Goal: Task Accomplishment & Management: Complete application form

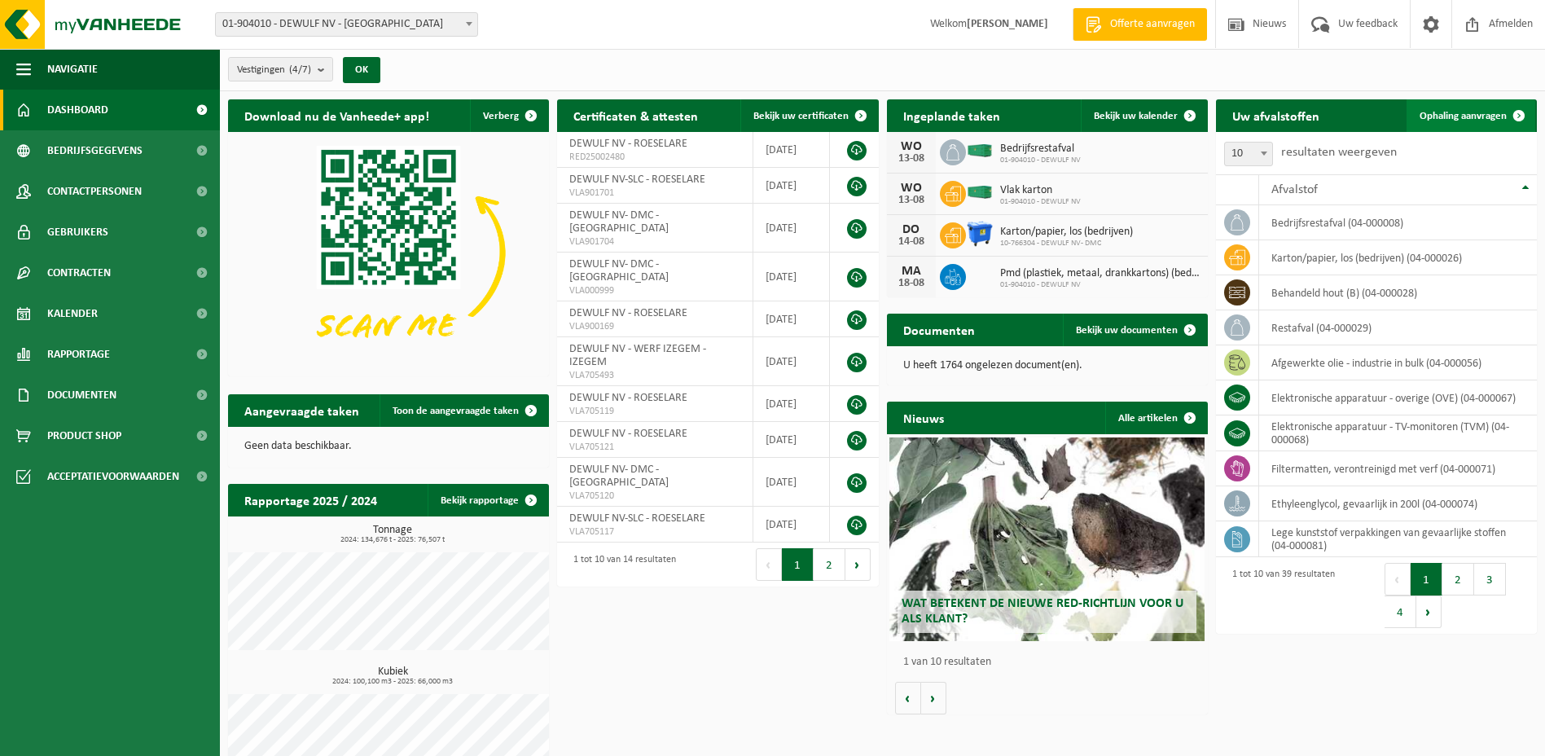
click at [1445, 116] on span "Ophaling aanvragen" at bounding box center [1462, 116] width 87 height 11
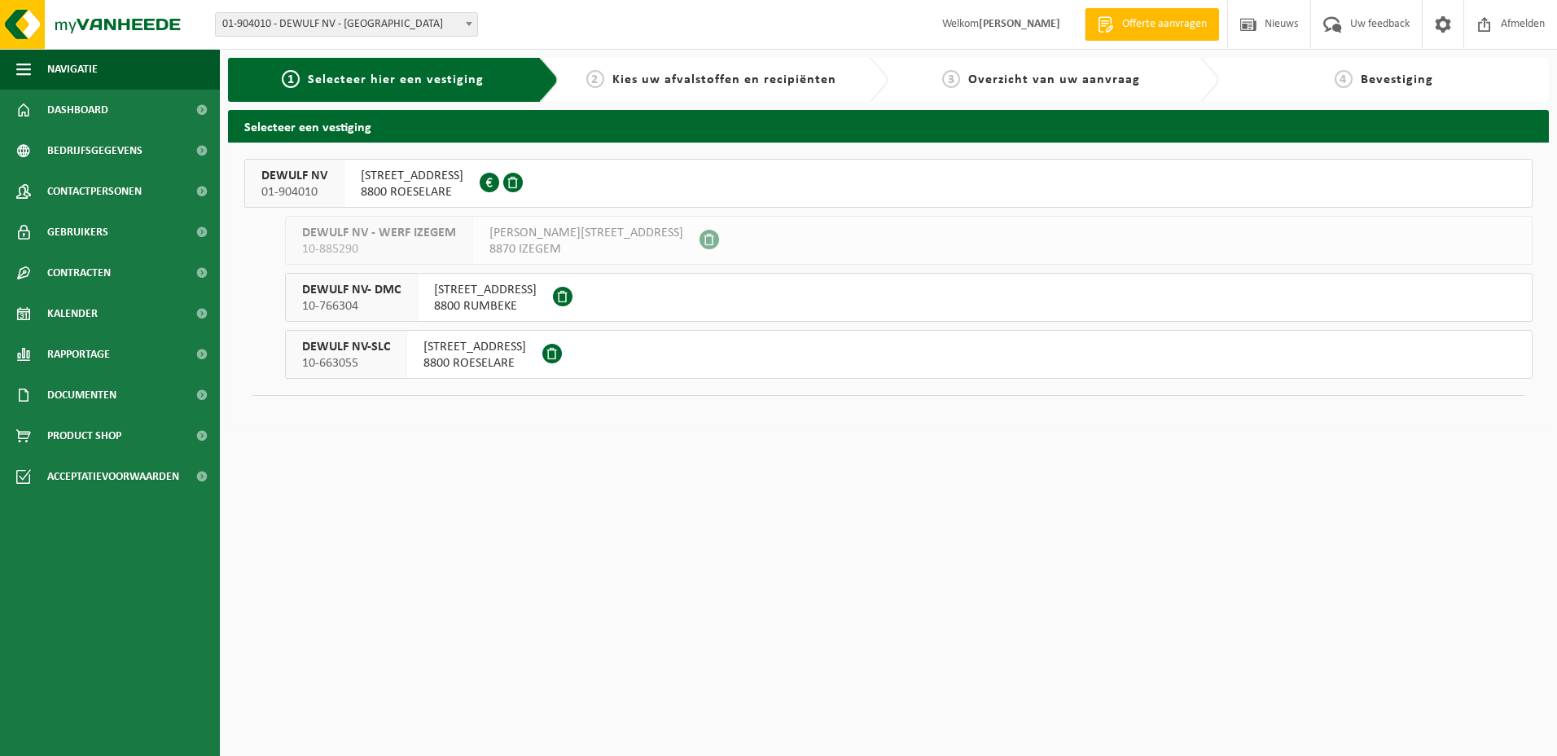
click at [437, 182] on span "MOORSEELSESTEENWEG 20" at bounding box center [412, 176] width 103 height 16
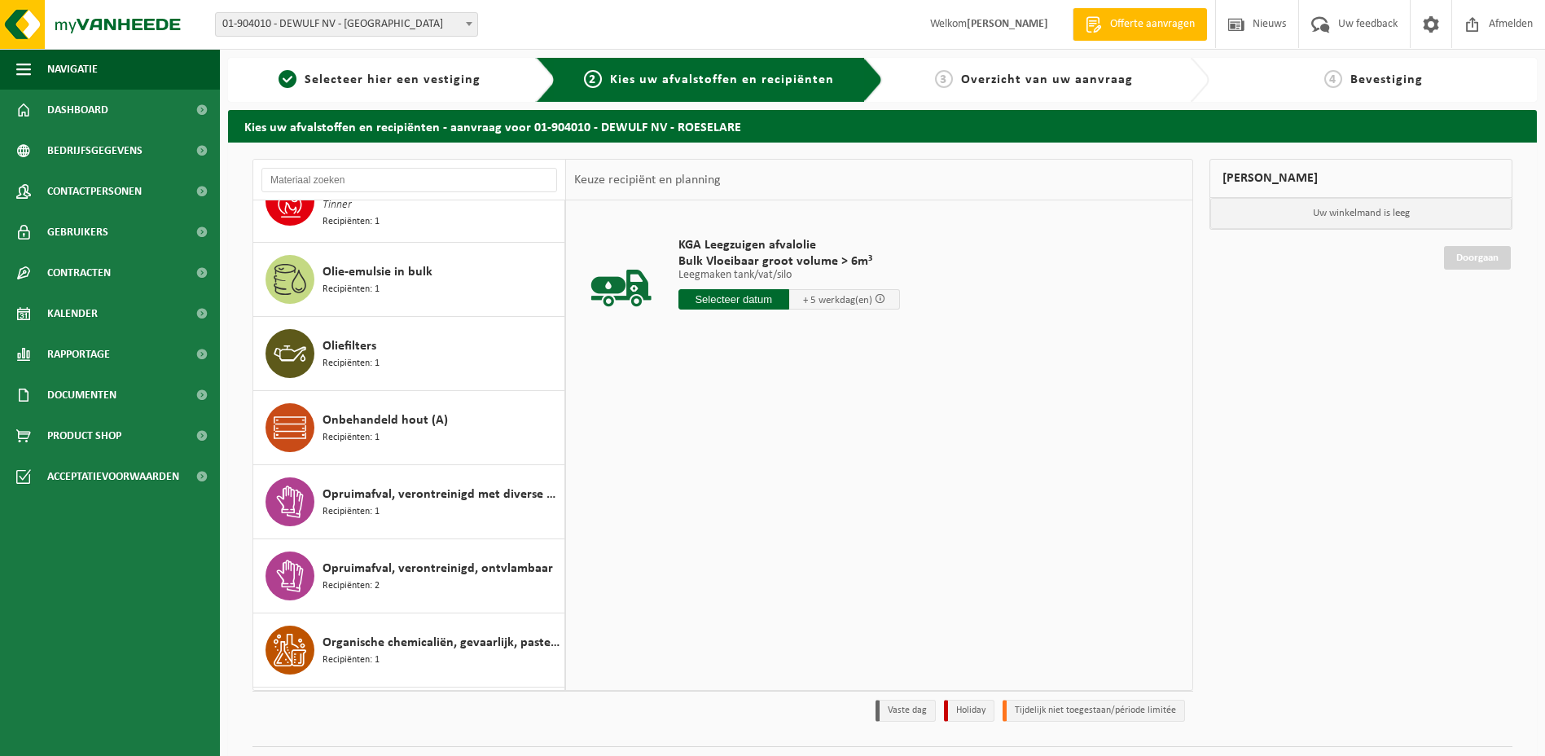
scroll to position [1303, 0]
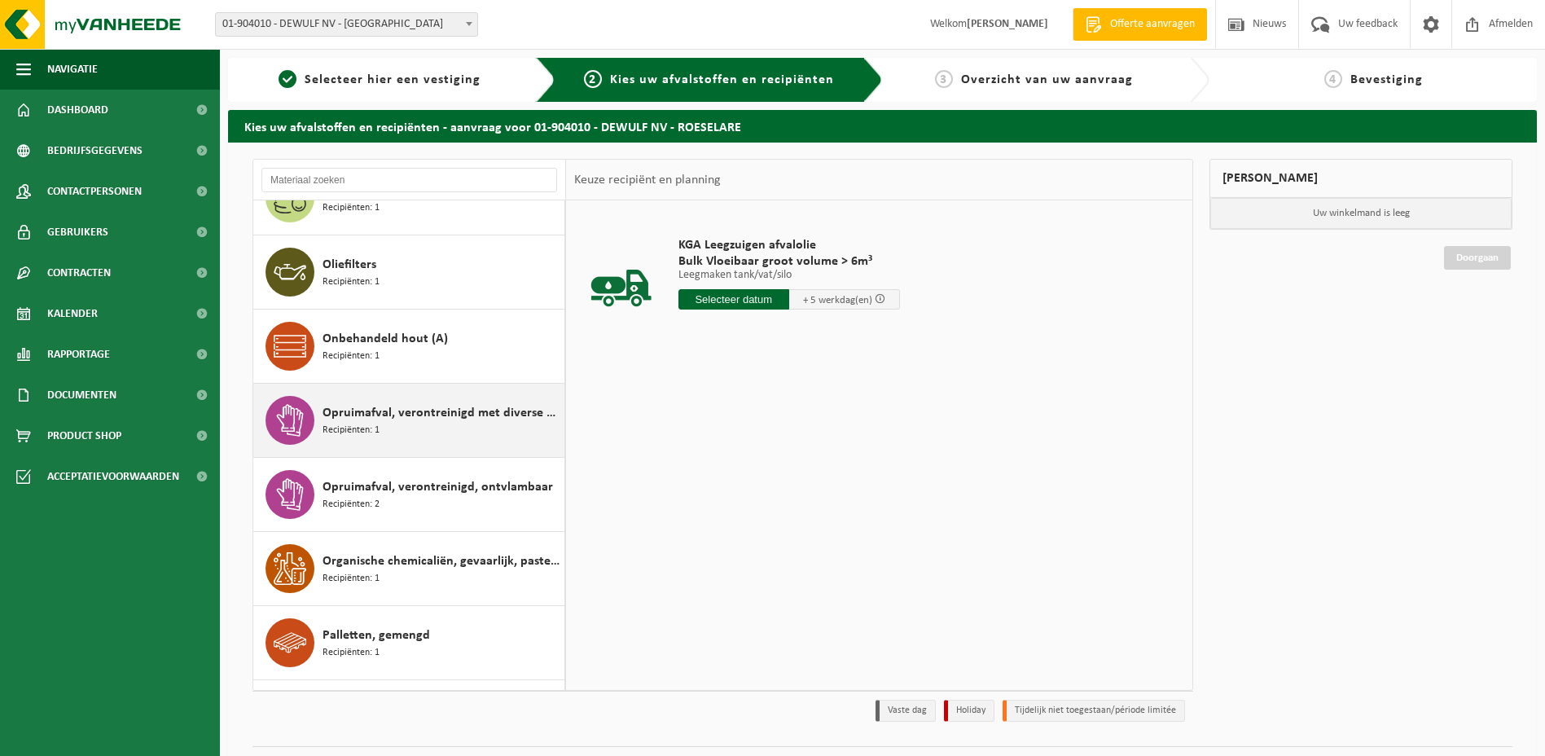
click at [372, 425] on span "Recipiënten: 1" at bounding box center [350, 430] width 57 height 15
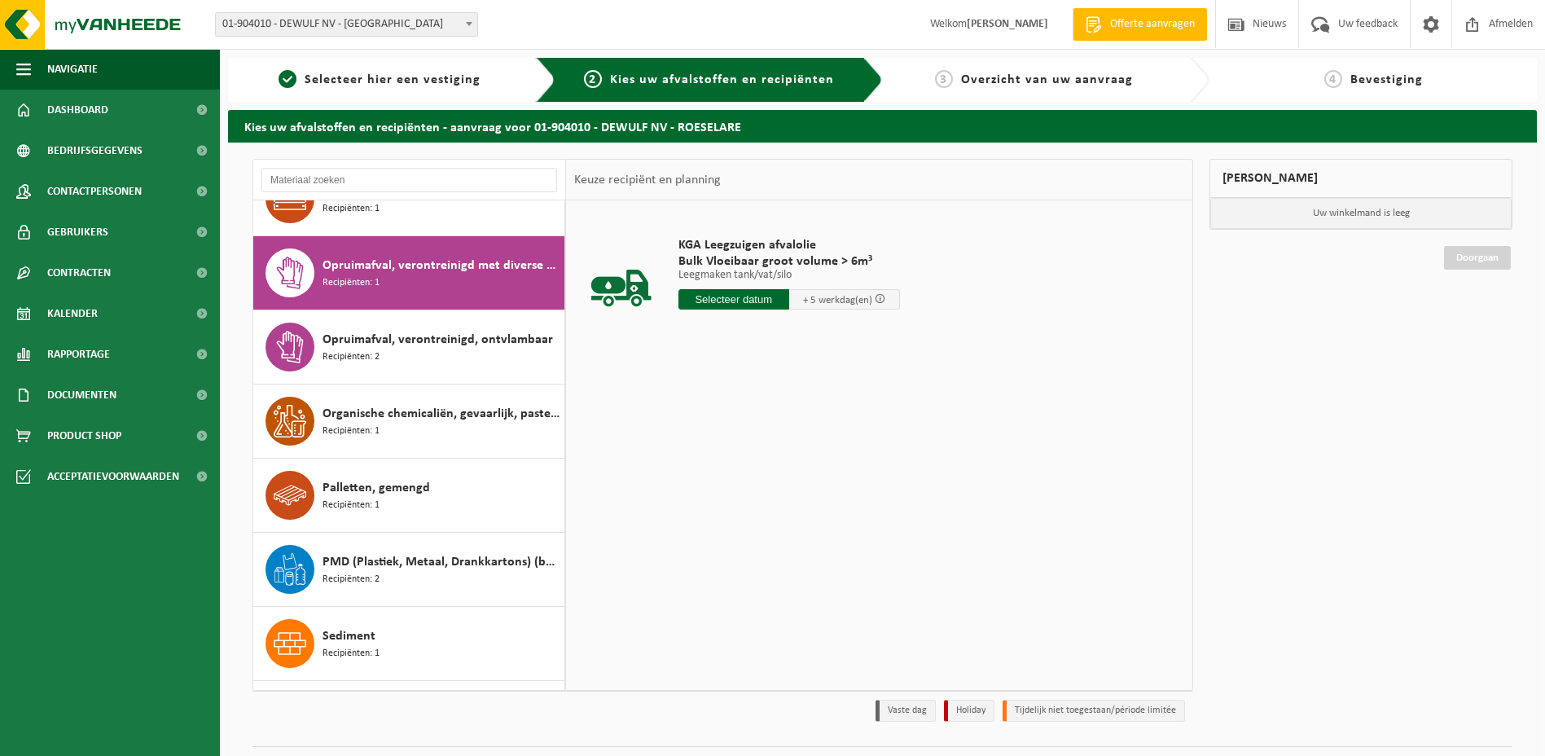
scroll to position [1483, 0]
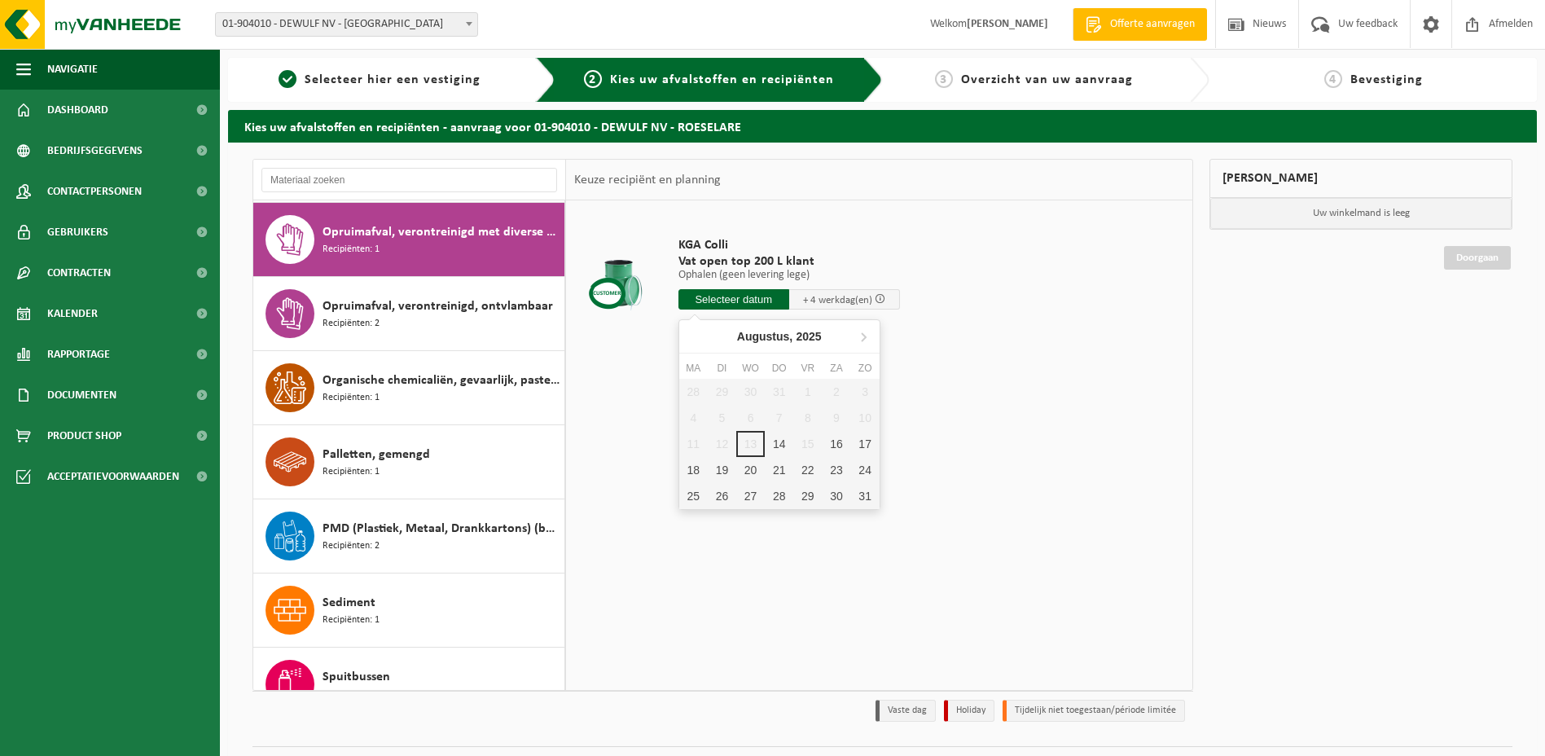
click at [728, 297] on input "text" at bounding box center [733, 299] width 111 height 20
click at [782, 444] on div "14" at bounding box center [779, 444] width 28 height 26
type input "Van 2025-08-14"
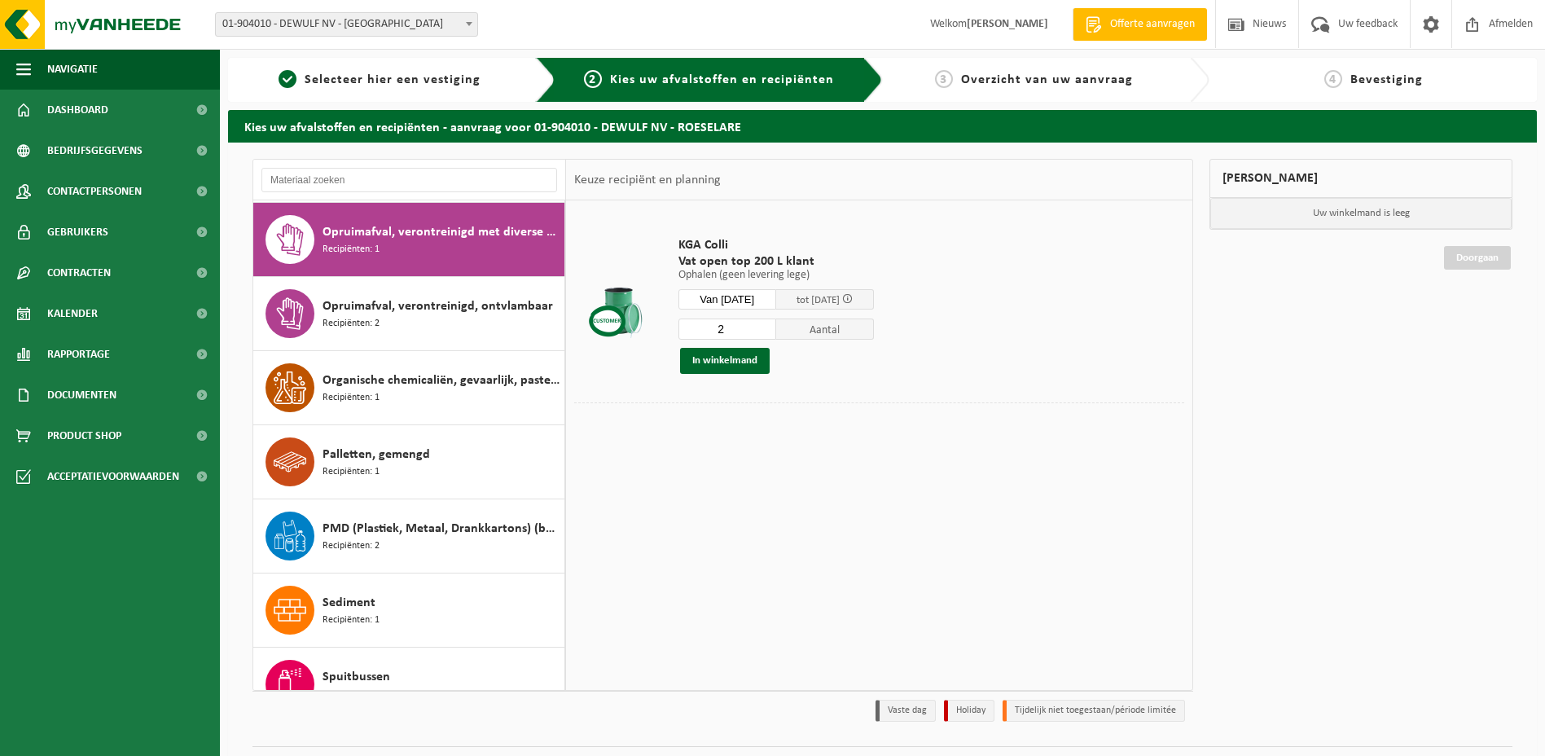
click at [776, 326] on input "2" at bounding box center [727, 328] width 98 height 21
click at [776, 326] on input "3" at bounding box center [727, 328] width 98 height 21
click at [776, 326] on input "4" at bounding box center [727, 328] width 98 height 21
click at [776, 326] on input "5" at bounding box center [727, 328] width 98 height 21
click at [776, 326] on input "6" at bounding box center [727, 328] width 98 height 21
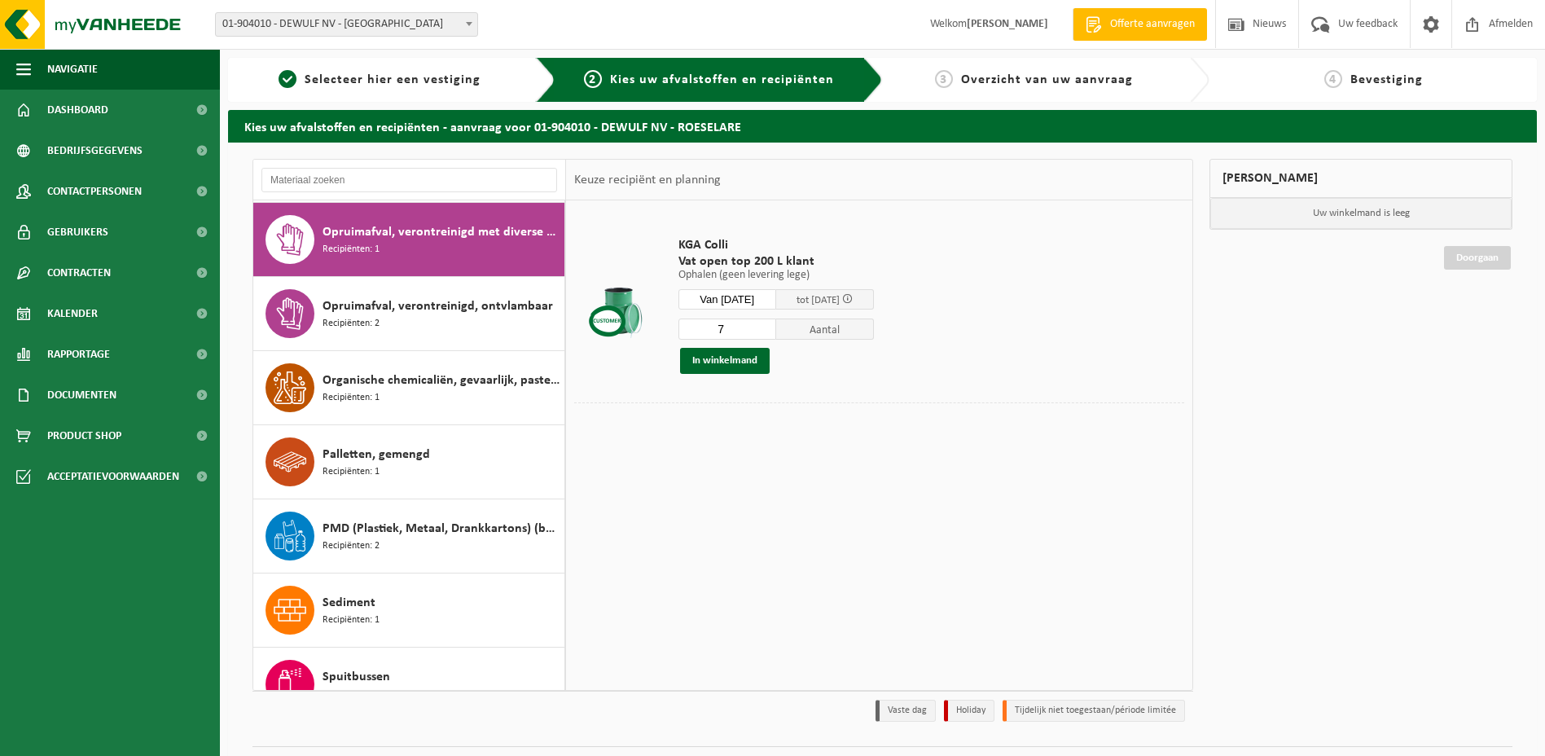
click at [776, 326] on input "7" at bounding box center [727, 328] width 98 height 21
type input "8"
click at [776, 326] on input "8" at bounding box center [727, 328] width 98 height 21
click at [734, 358] on button "In winkelmand" at bounding box center [725, 361] width 90 height 26
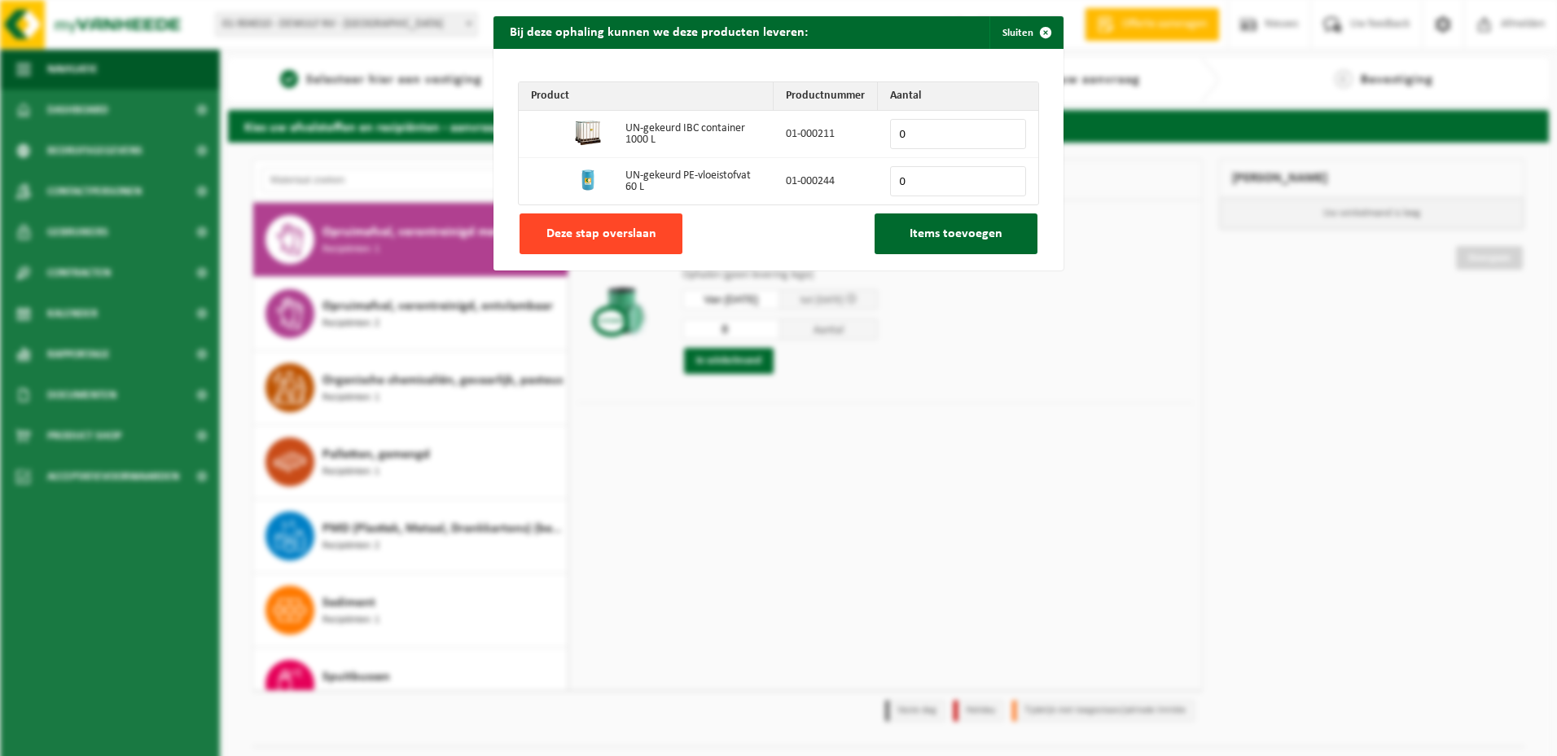
click at [598, 234] on span "Deze stap overslaan" at bounding box center [601, 233] width 110 height 13
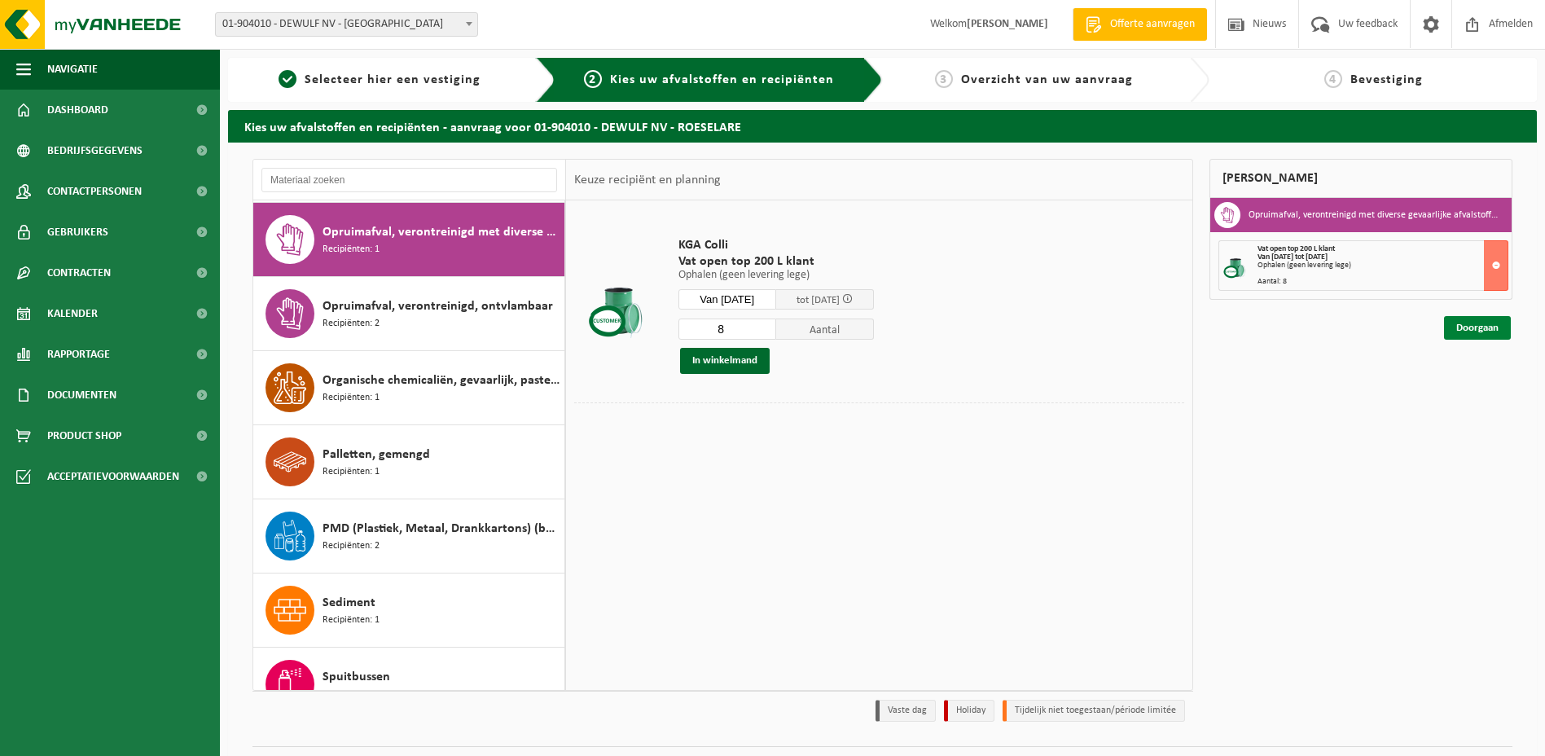
click at [1465, 329] on link "Doorgaan" at bounding box center [1477, 328] width 67 height 24
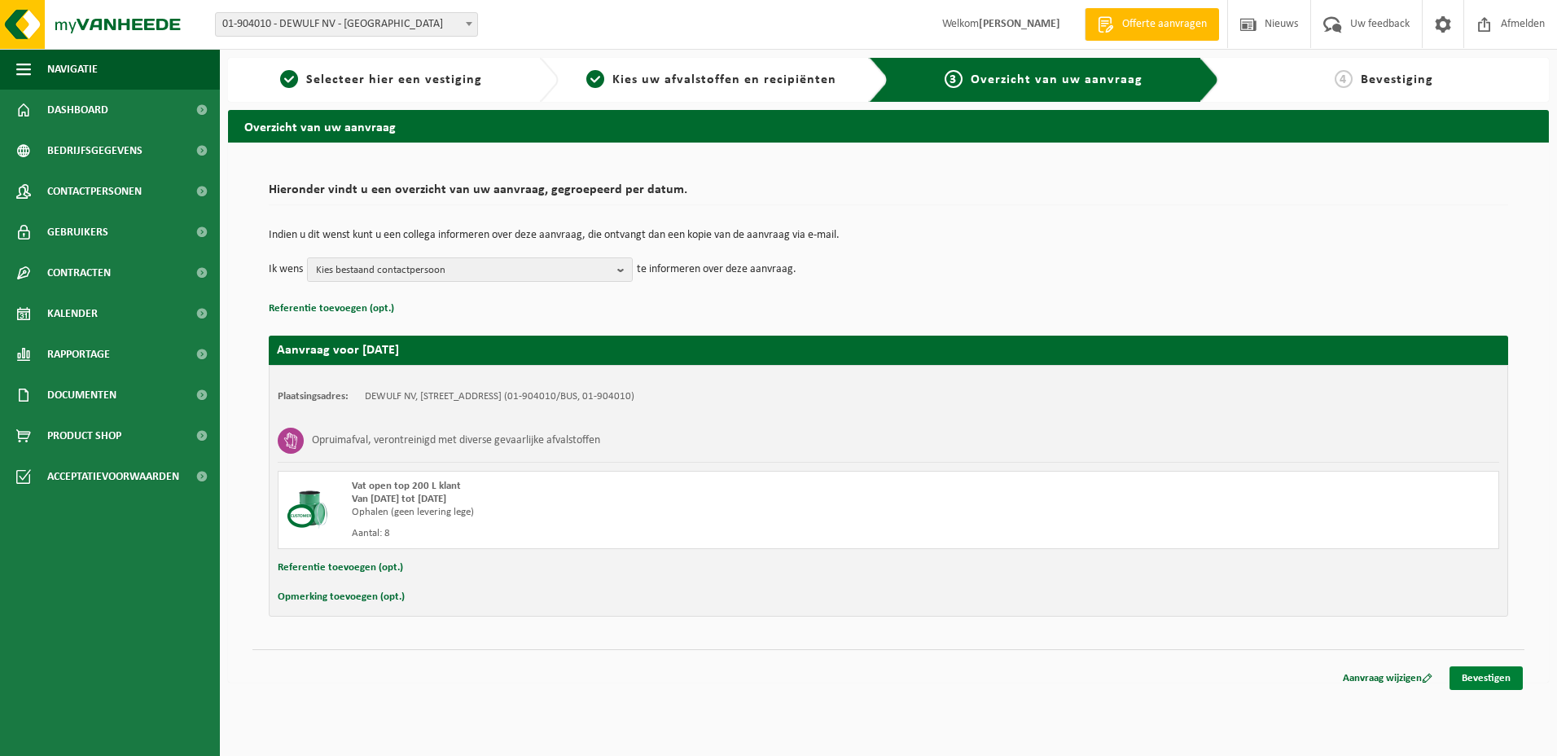
click at [1484, 679] on link "Bevestigen" at bounding box center [1485, 678] width 73 height 24
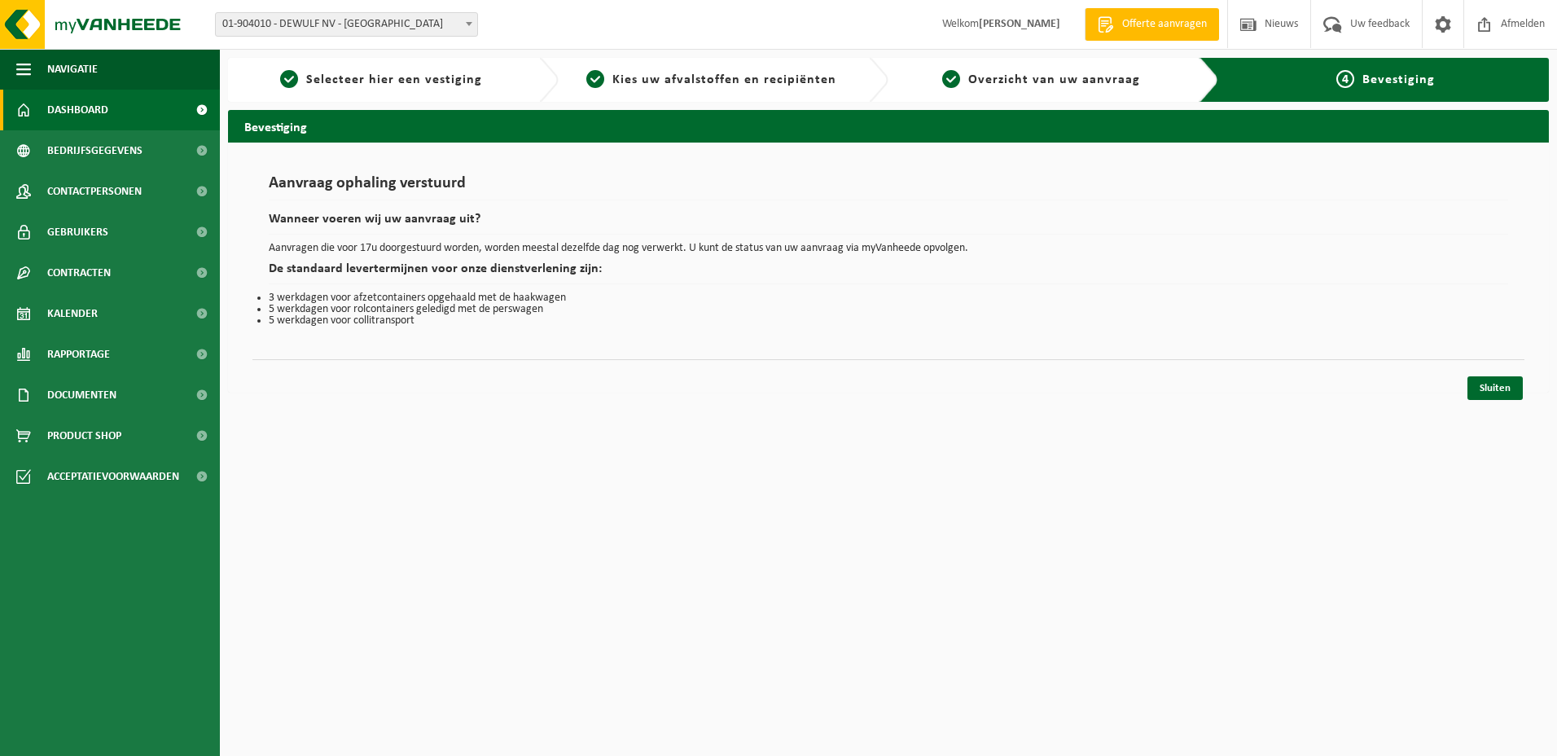
click at [90, 108] on span "Dashboard" at bounding box center [77, 110] width 61 height 41
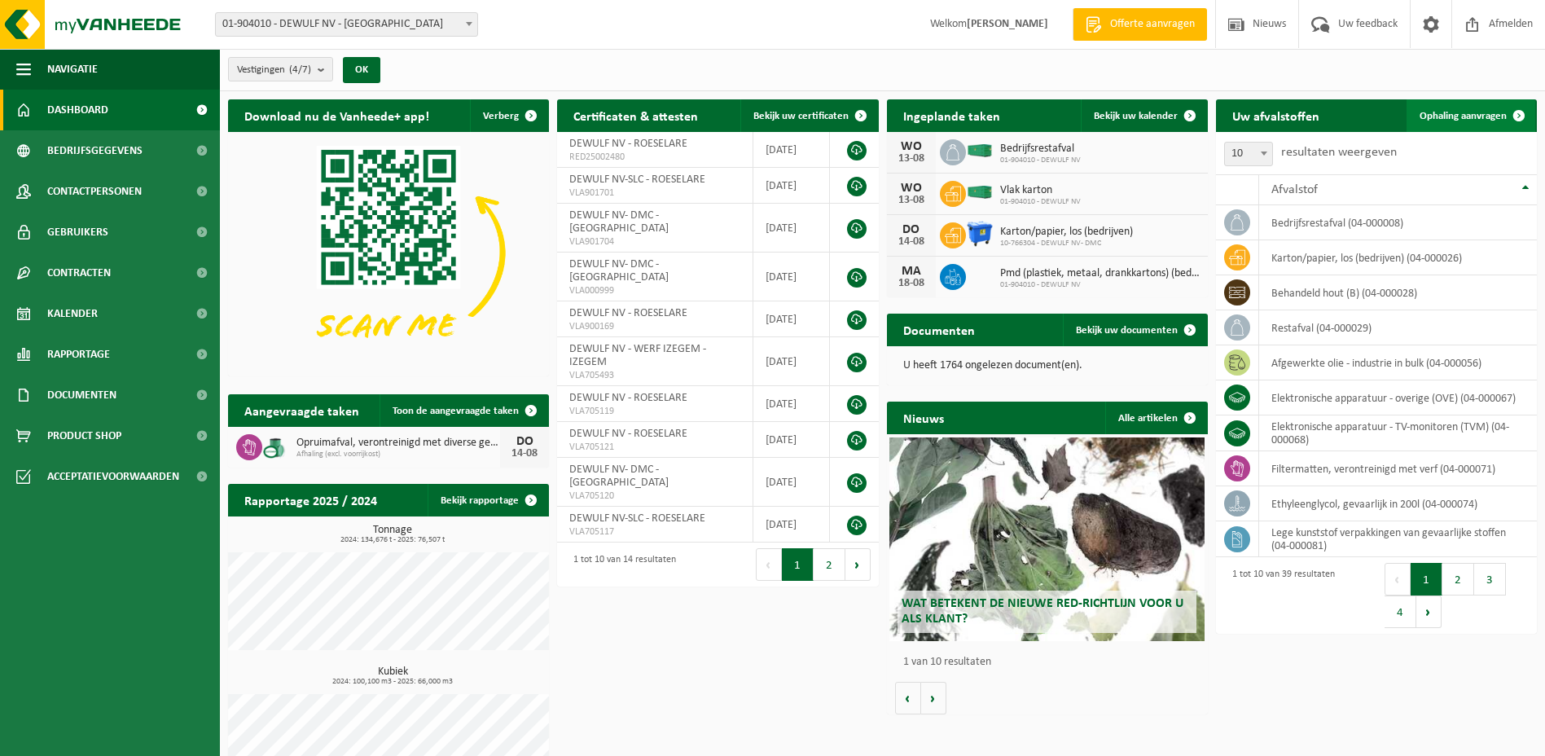
click at [1454, 114] on span "Ophaling aanvragen" at bounding box center [1462, 116] width 87 height 11
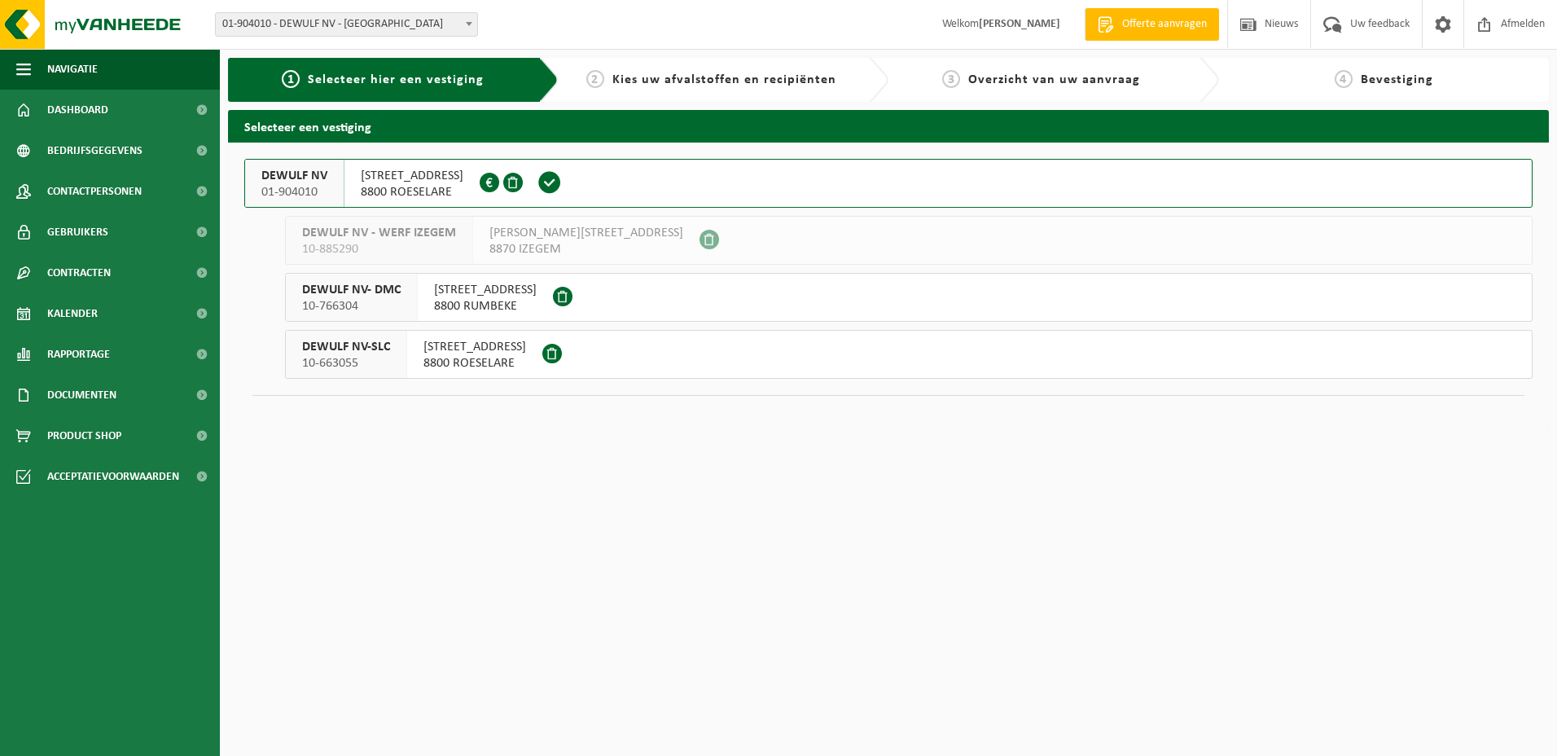
click at [362, 345] on span "DEWULF NV-SLC" at bounding box center [346, 347] width 88 height 16
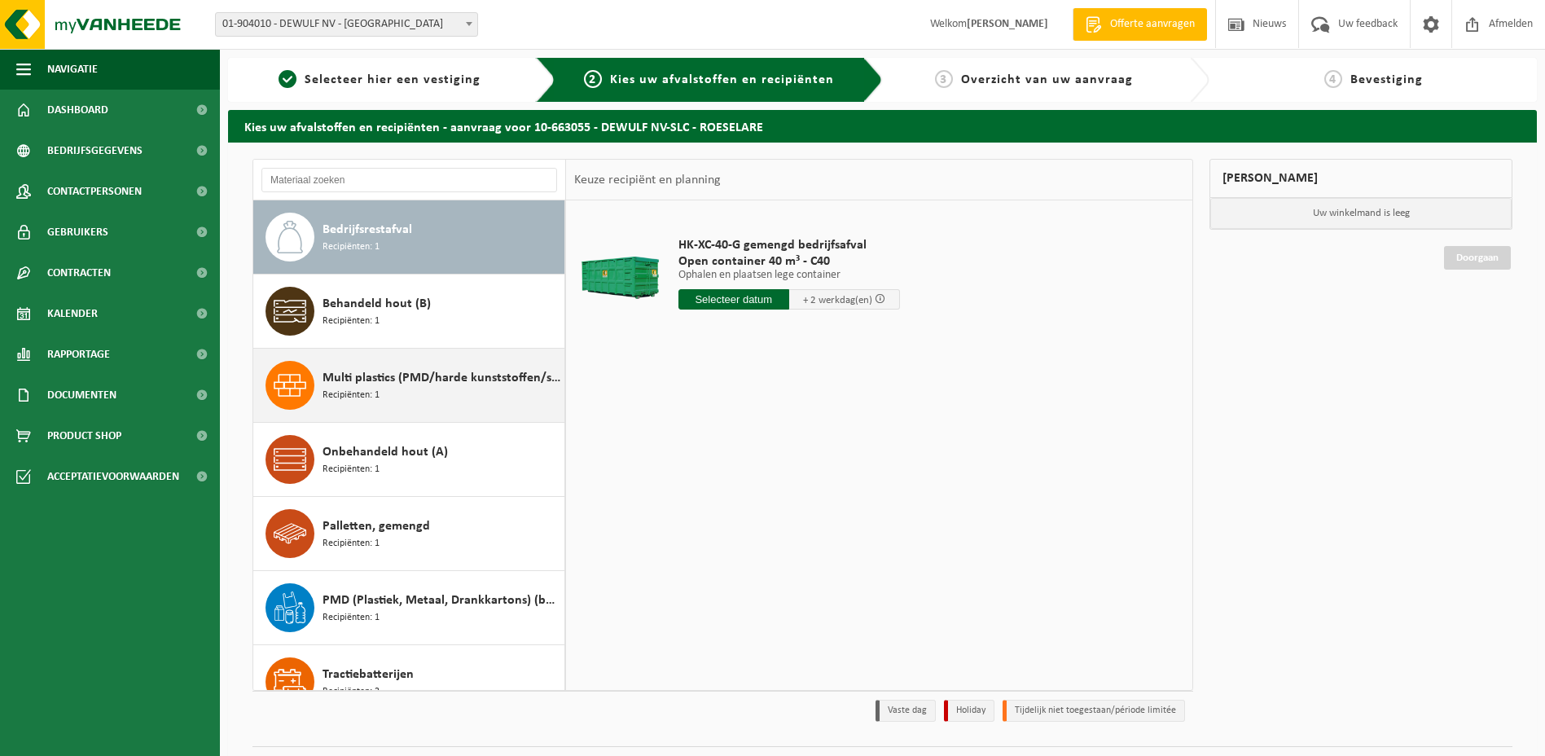
click at [370, 375] on span "Multi plastics (PMD/harde kunststoffen/spanbanden/EPS/folie naturel/folie gemen…" at bounding box center [441, 378] width 238 height 20
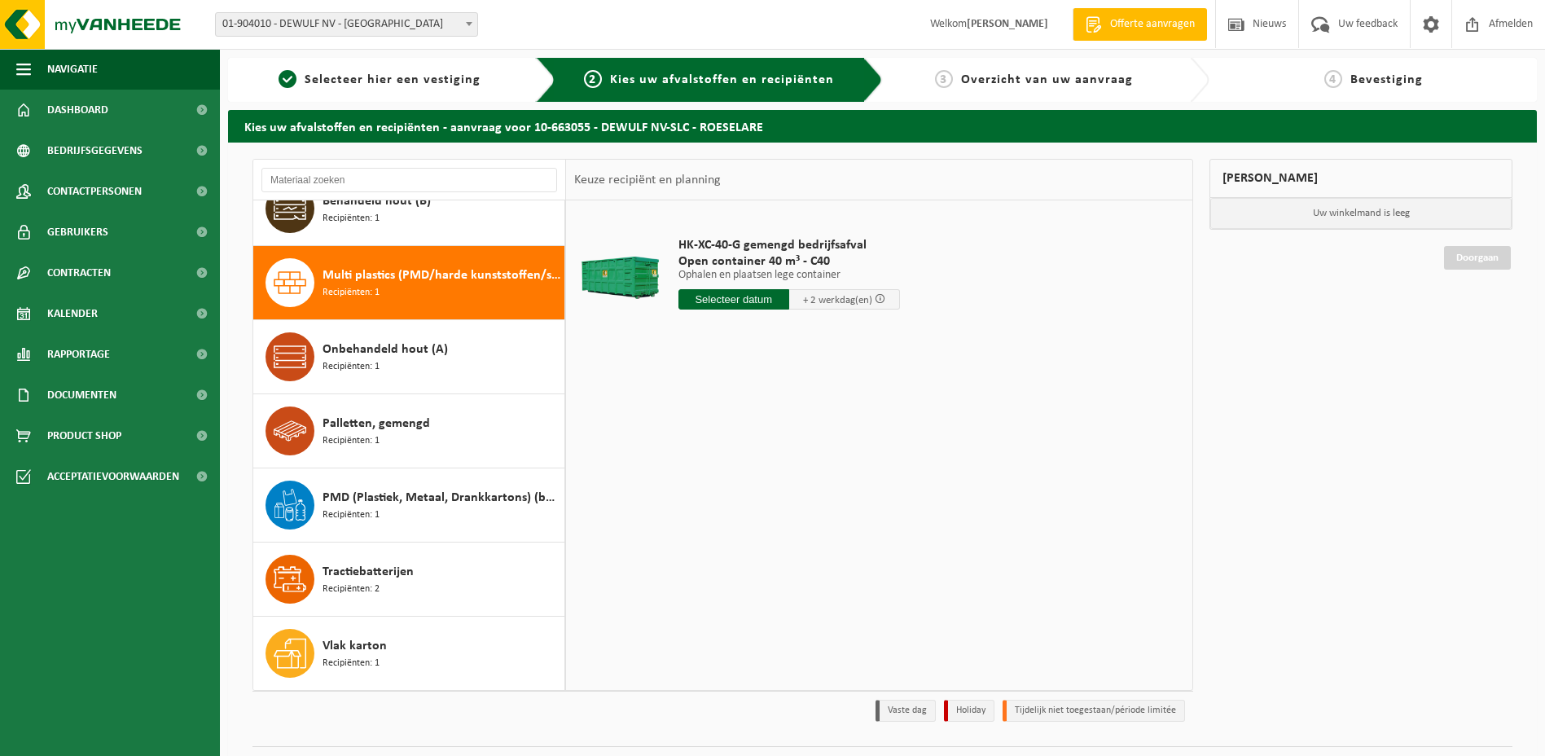
scroll to position [103, 0]
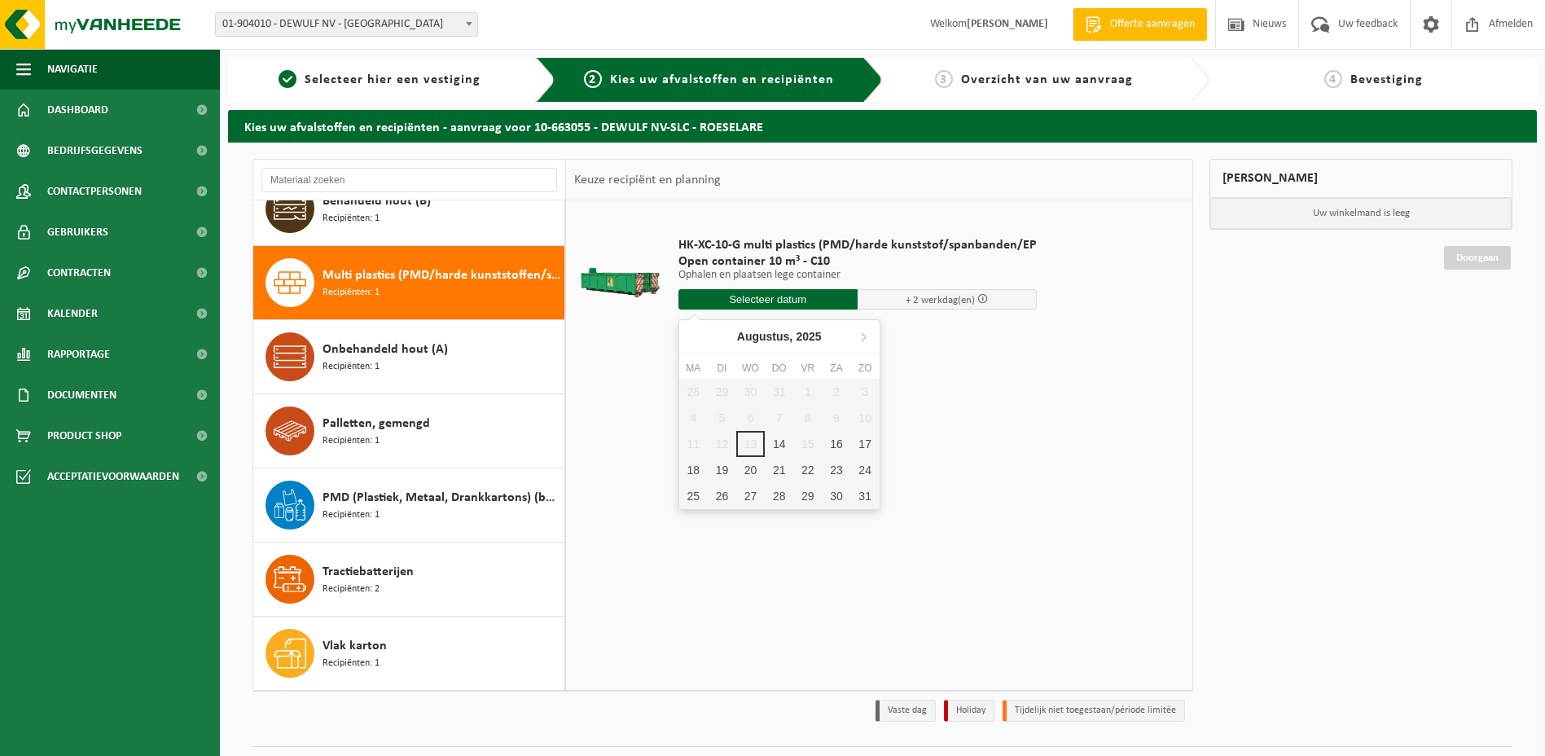
click at [784, 297] on input "text" at bounding box center [767, 299] width 179 height 20
click at [787, 441] on div "14" at bounding box center [779, 444] width 28 height 26
type input "Van 2025-08-14"
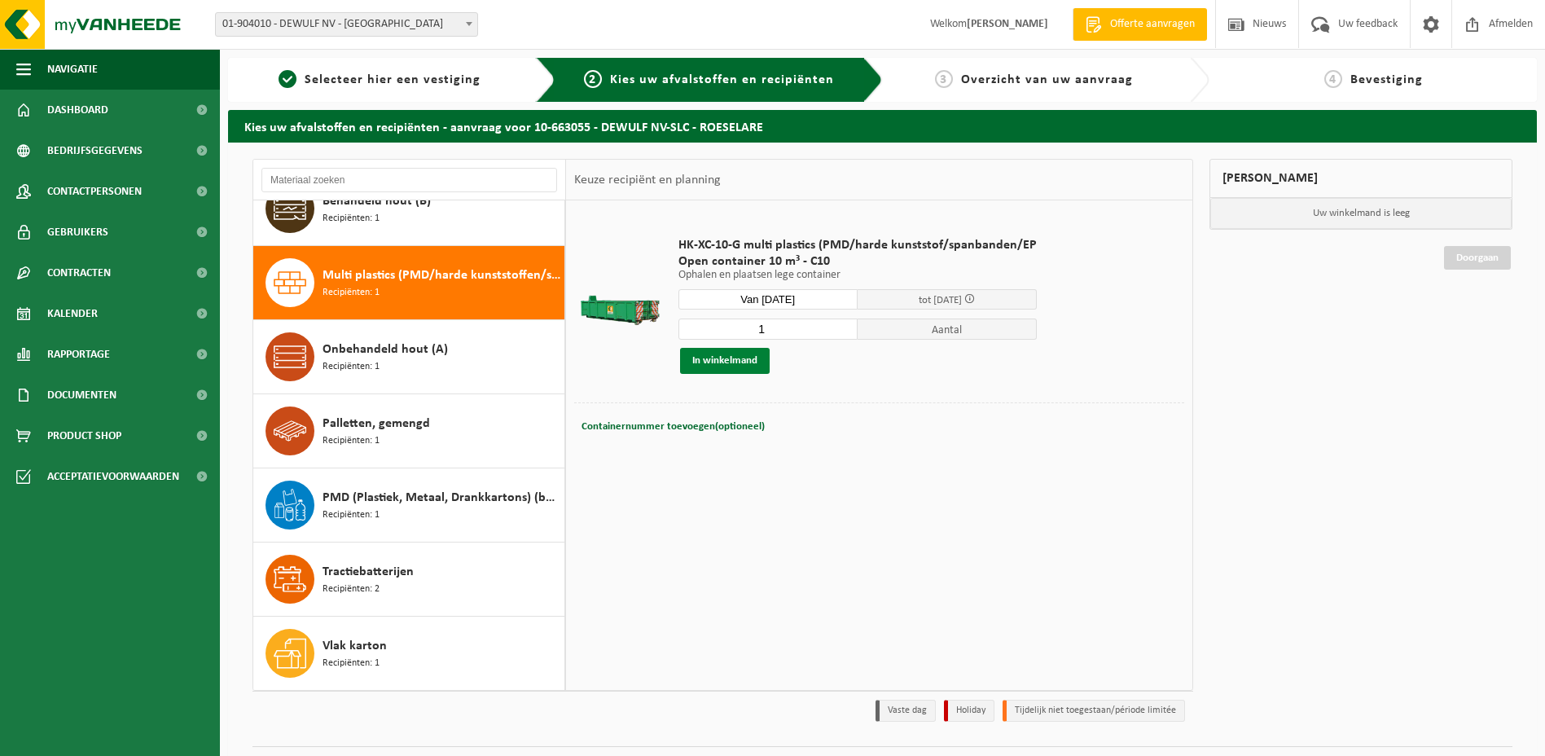
click at [728, 361] on button "In winkelmand" at bounding box center [725, 361] width 90 height 26
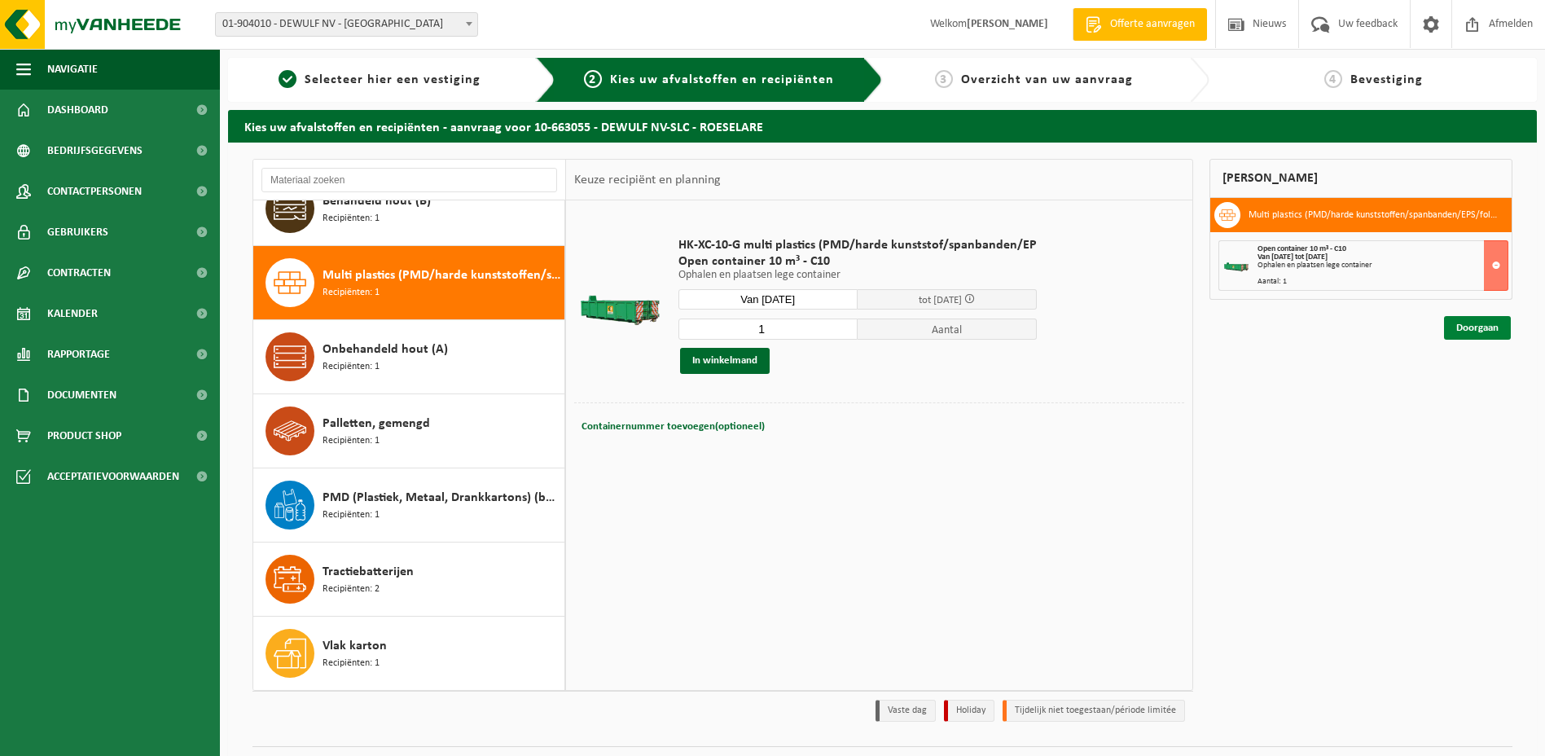
click at [1465, 326] on link "Doorgaan" at bounding box center [1477, 328] width 67 height 24
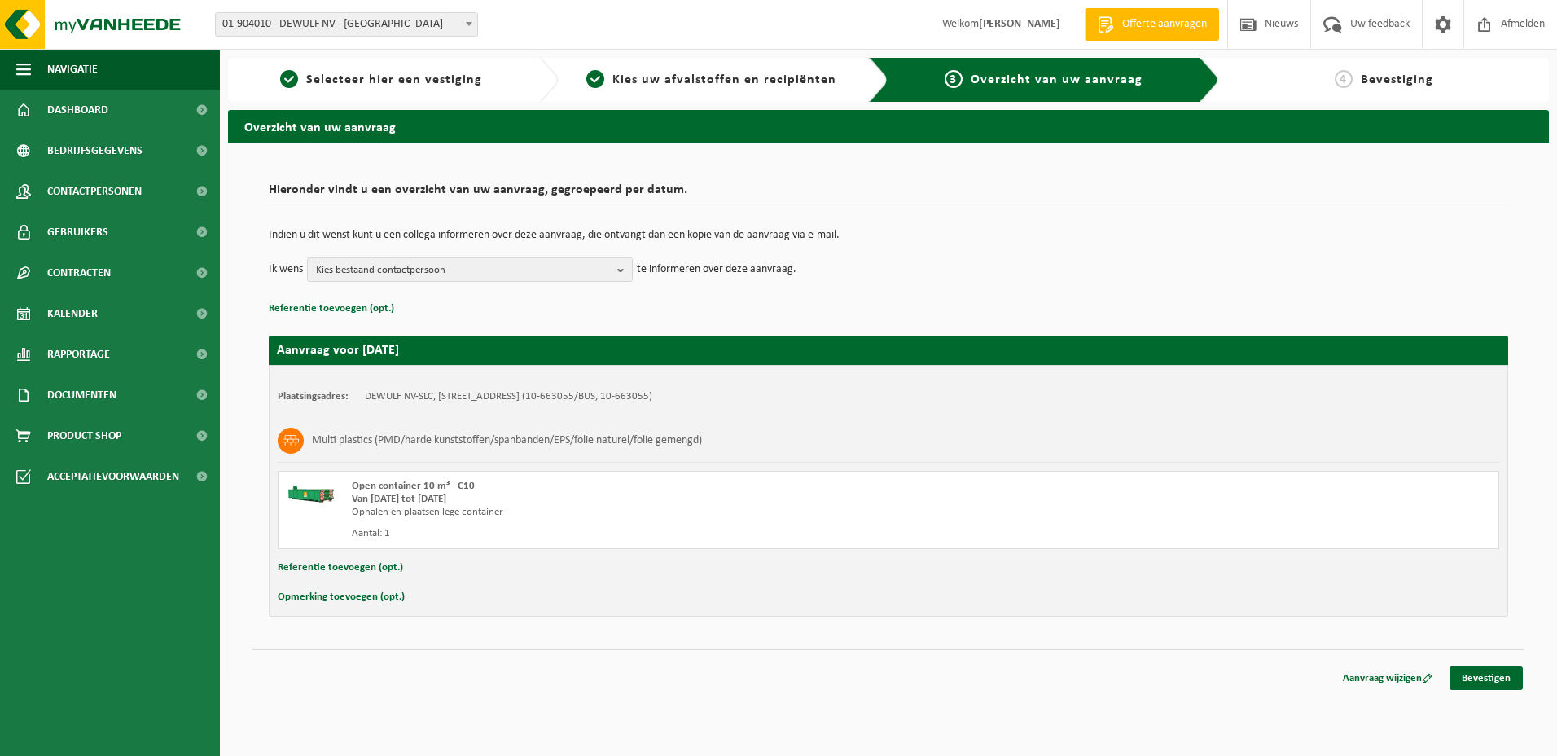
click at [1001, 250] on td "Indien u dit wenst kunt u een collega informeren over deze aanvraag, die ontvan…" at bounding box center [888, 244] width 1239 height 28
click at [1488, 679] on link "Bevestigen" at bounding box center [1485, 678] width 73 height 24
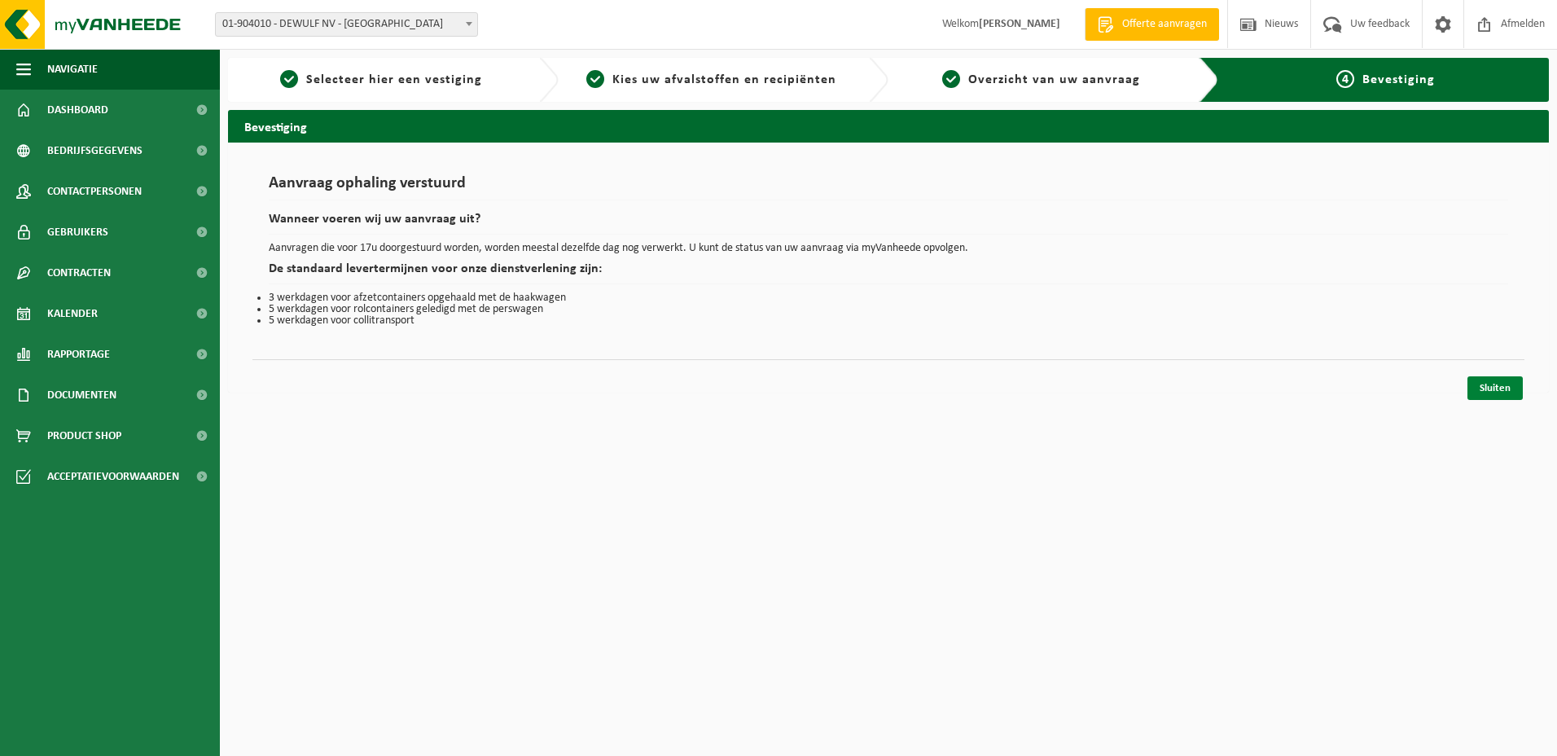
click at [1501, 387] on link "Sluiten" at bounding box center [1494, 388] width 55 height 24
